Goal: Navigation & Orientation: Go to known website

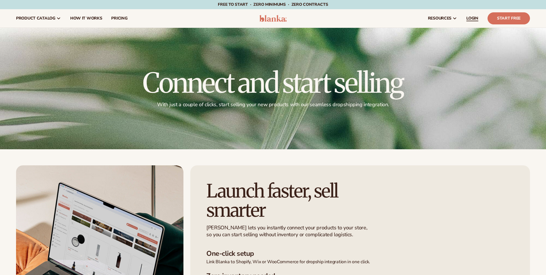
click at [469, 19] on span "LOGIN" at bounding box center [473, 18] width 12 height 5
